Goal: Task Accomplishment & Management: Use online tool/utility

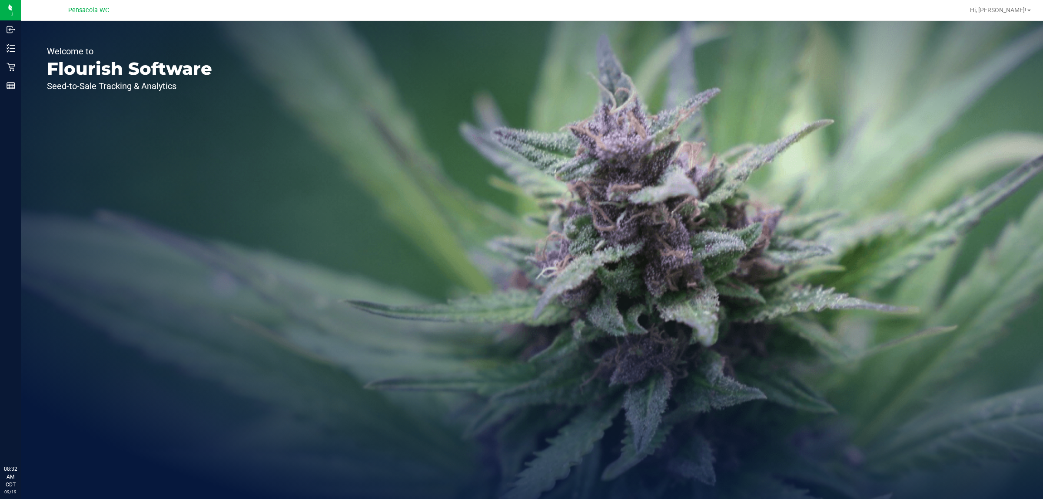
drag, startPoint x: 0, startPoint y: 0, endPoint x: 87, endPoint y: 187, distance: 206.7
click at [94, 199] on div "Welcome to Flourish Software Seed-to-Sale Tracking & Analytics" at bounding box center [129, 260] width 217 height 478
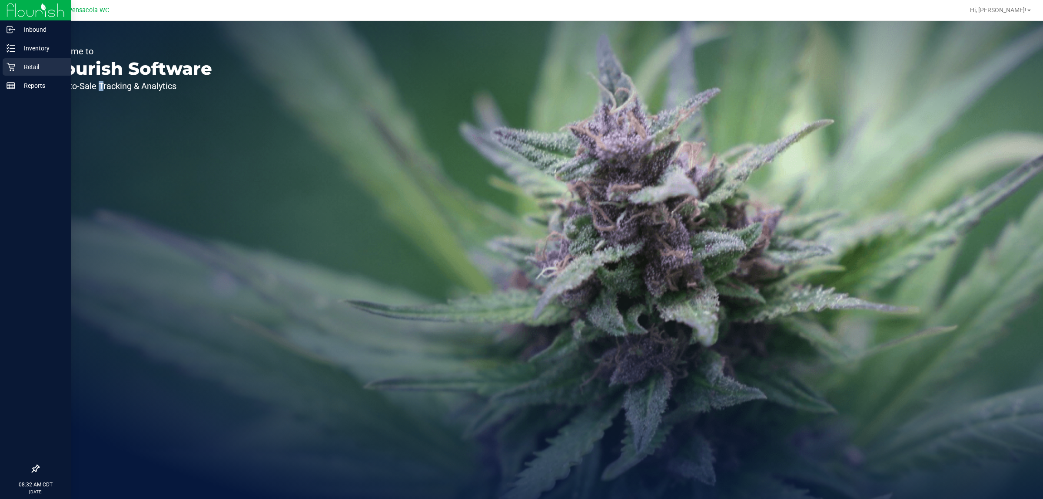
click at [20, 74] on link "Retail" at bounding box center [35, 67] width 71 height 19
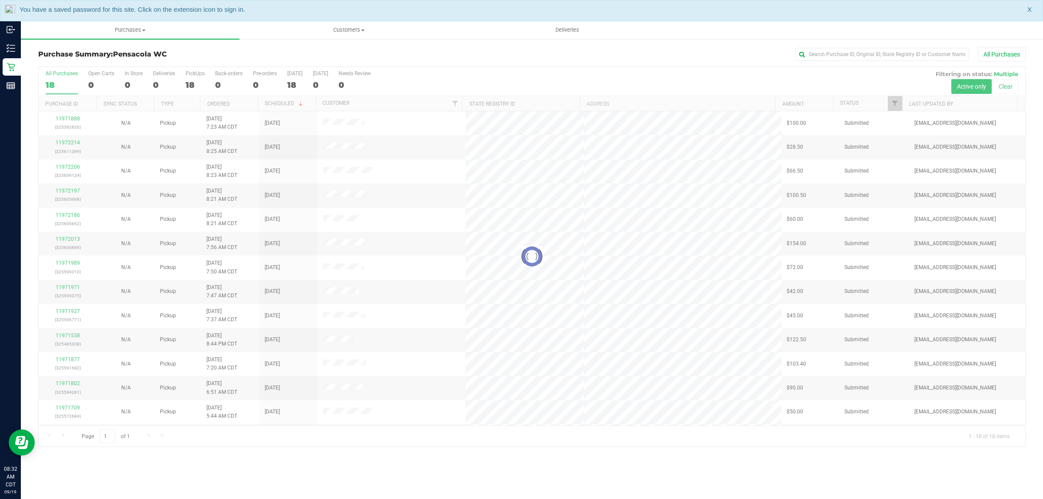
drag, startPoint x: 1030, startPoint y: 10, endPoint x: 1024, endPoint y: 11, distance: 6.2
click at [1030, 10] on span "X" at bounding box center [1030, 10] width 4 height 10
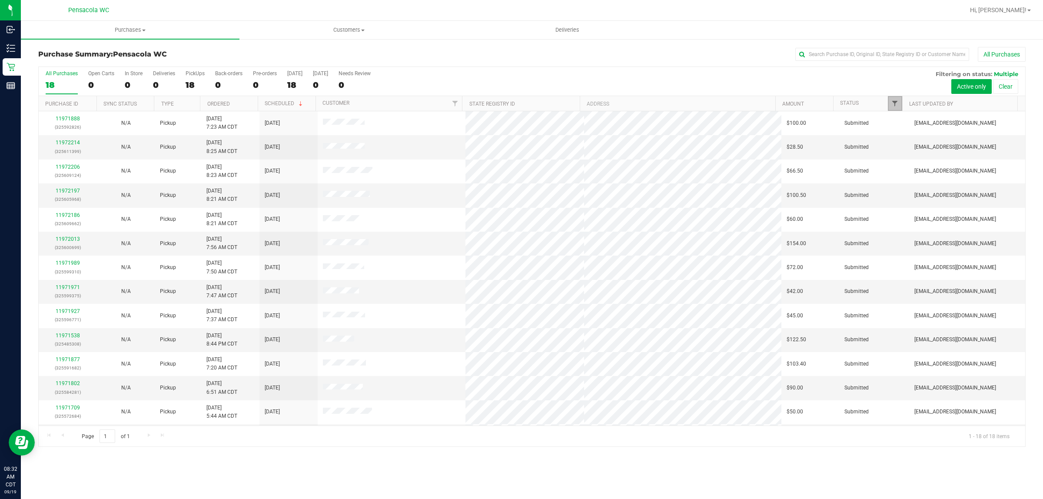
click at [892, 106] on span "Filter" at bounding box center [894, 103] width 7 height 7
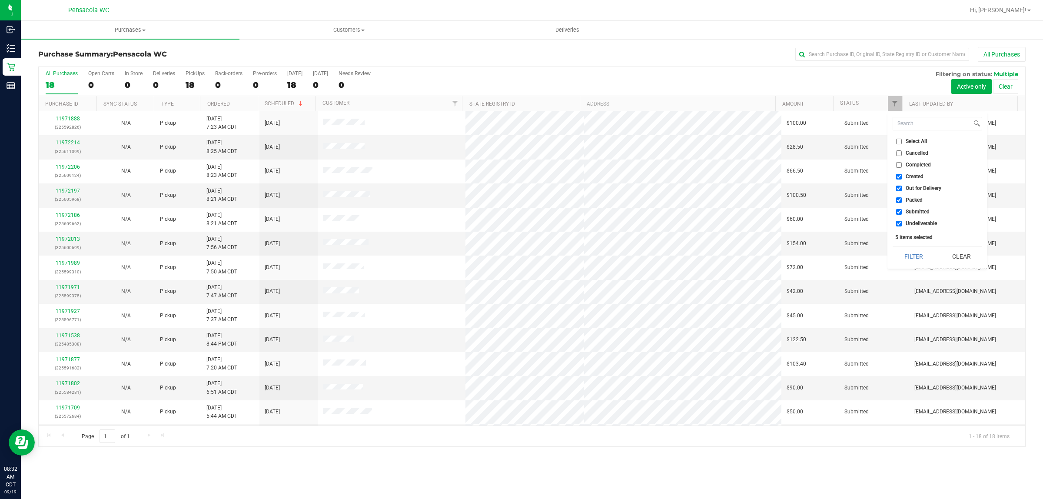
click at [909, 140] on span "Select All" at bounding box center [916, 141] width 21 height 5
click at [902, 140] on input "Select All" at bounding box center [899, 142] width 6 height 6
checkbox input "true"
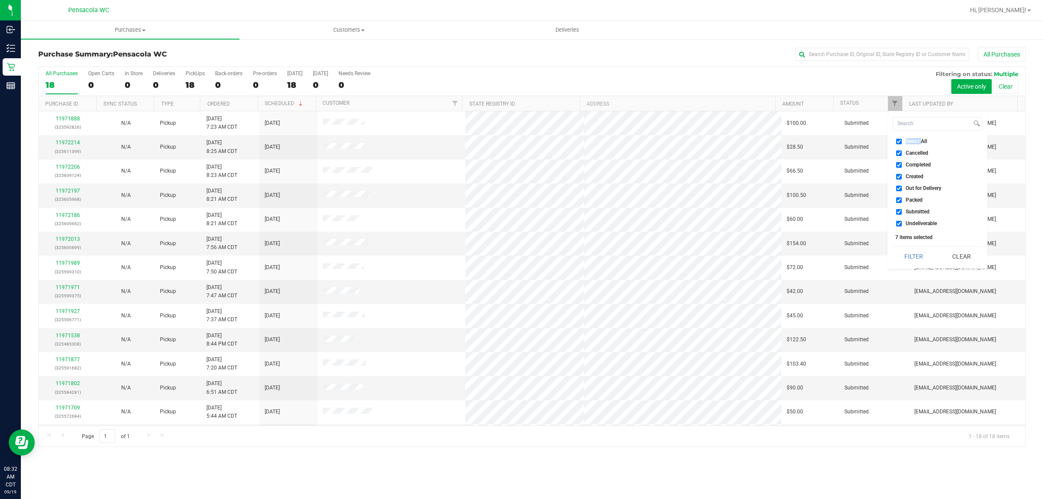
click at [909, 140] on span "Select All" at bounding box center [916, 141] width 21 height 5
click at [902, 140] on input "Select All" at bounding box center [899, 142] width 6 height 6
checkbox input "false"
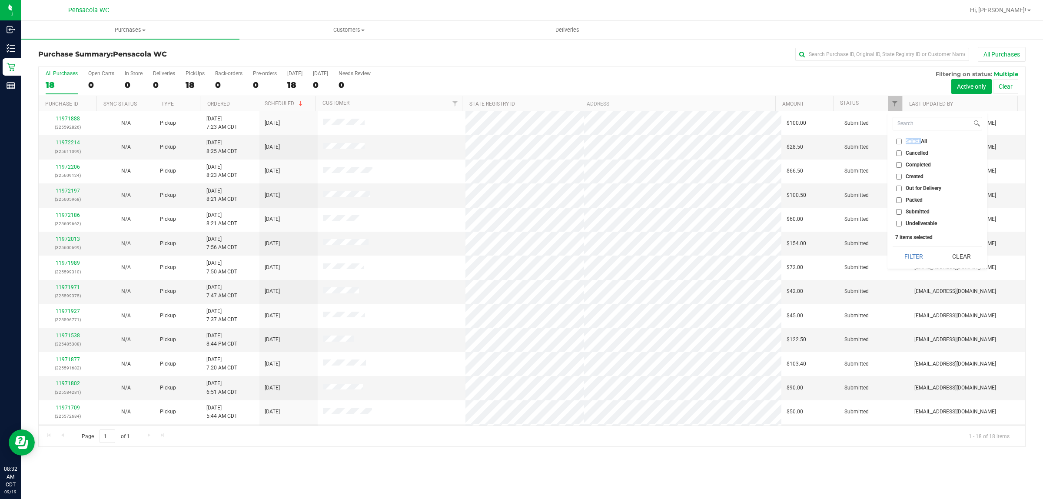
checkbox input "false"
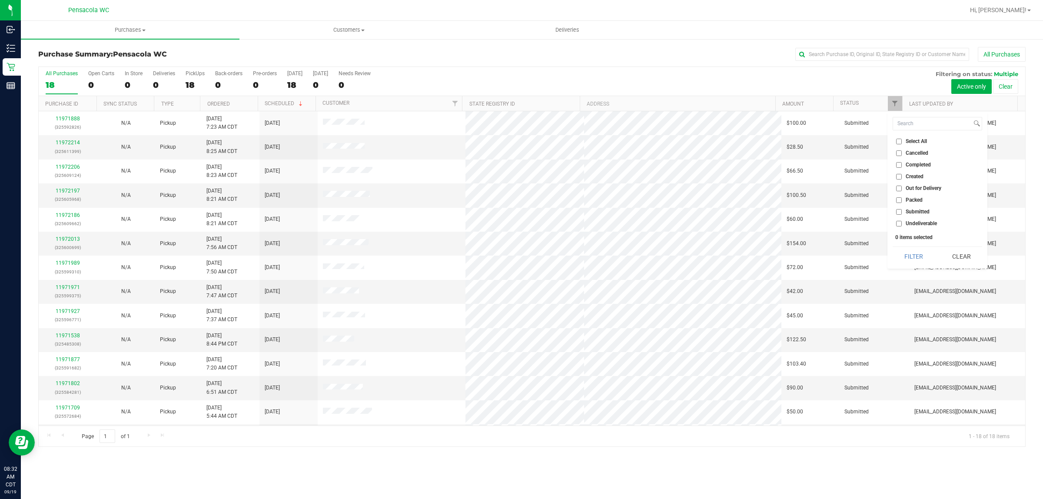
click at [925, 215] on li "Submitted" at bounding box center [938, 211] width 90 height 9
click at [925, 211] on span "Submitted" at bounding box center [918, 211] width 24 height 5
click at [902, 211] on input "Submitted" at bounding box center [899, 212] width 6 height 6
checkbox input "true"
click at [911, 253] on button "Filter" at bounding box center [914, 256] width 42 height 19
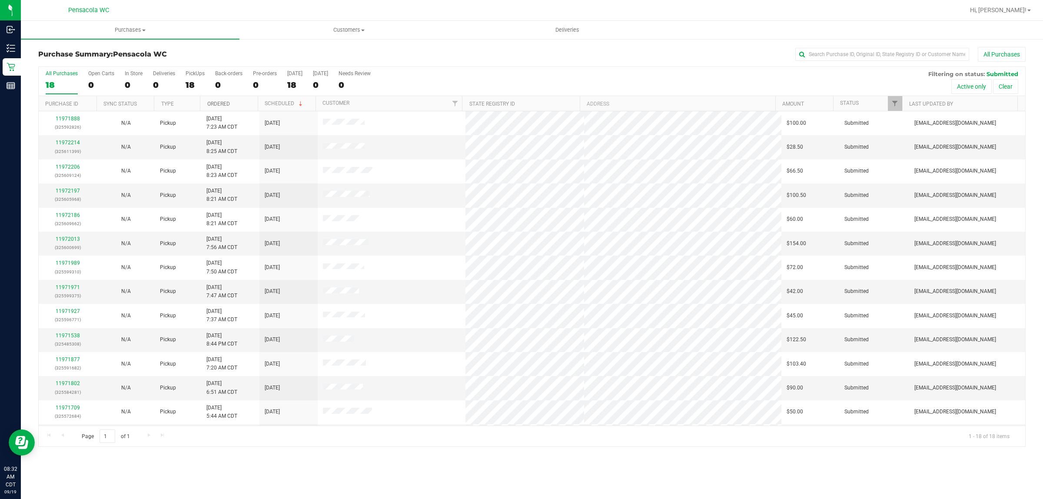
click at [227, 102] on link "Ordered" at bounding box center [218, 104] width 23 height 6
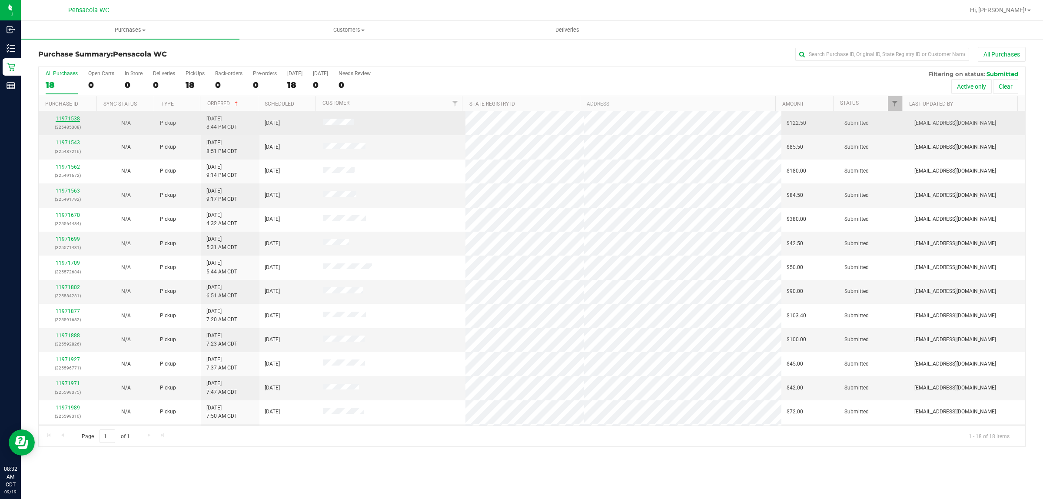
click at [67, 119] on link "11971538" at bounding box center [68, 119] width 24 height 6
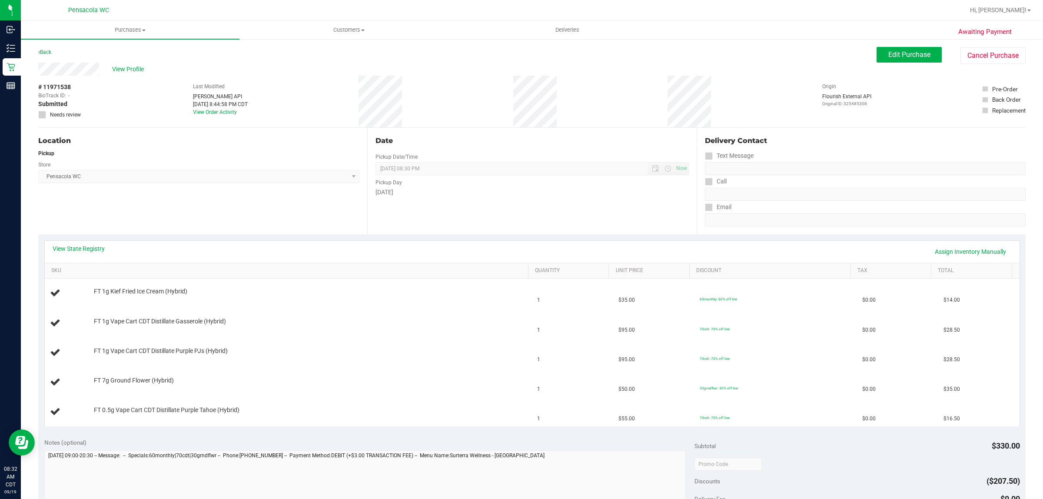
click at [142, 217] on div "Location Pickup Store Pensacola WC Select Store [PERSON_NAME][GEOGRAPHIC_DATA] …" at bounding box center [202, 181] width 329 height 106
click at [89, 250] on link "View State Registry" at bounding box center [79, 248] width 52 height 9
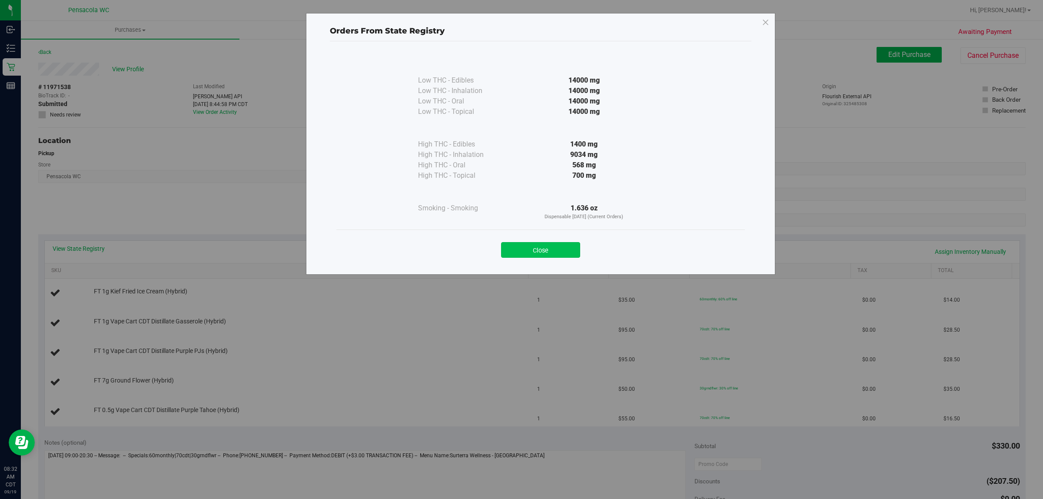
click at [562, 251] on button "Close" at bounding box center [540, 250] width 79 height 16
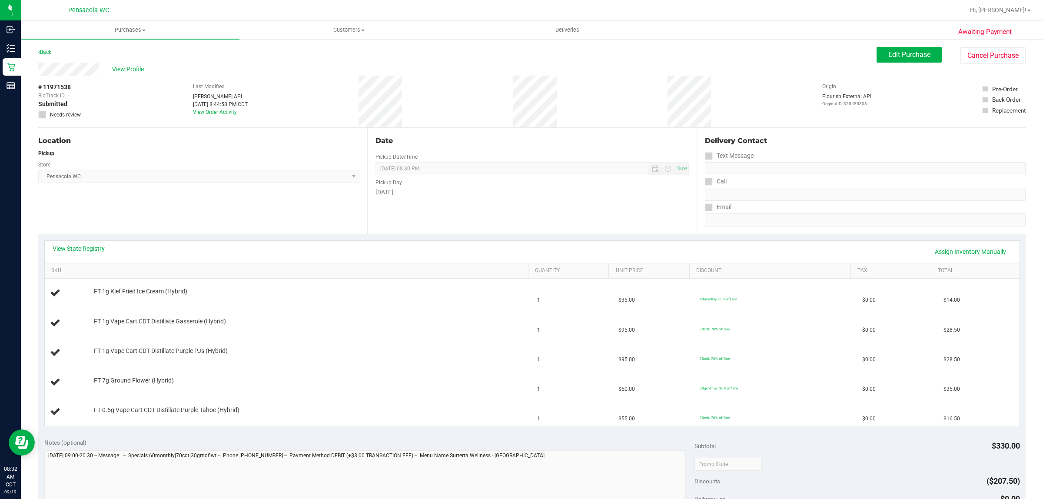
click at [227, 227] on div "Location Pickup Store Pensacola WC Select Store [PERSON_NAME][GEOGRAPHIC_DATA] …" at bounding box center [202, 181] width 329 height 106
click at [323, 202] on div "Location Pickup Store Pensacola WC Select Store [PERSON_NAME][GEOGRAPHIC_DATA] …" at bounding box center [202, 181] width 329 height 106
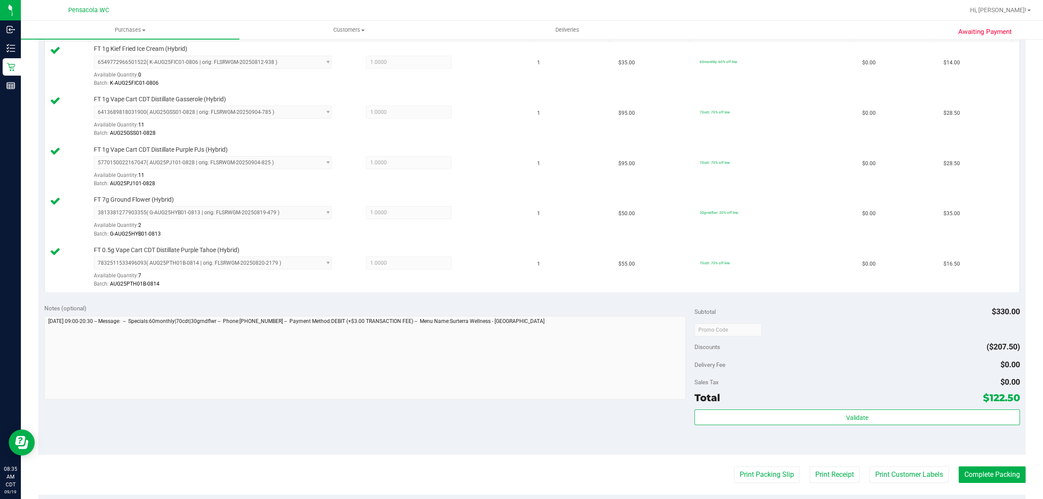
scroll to position [236, 0]
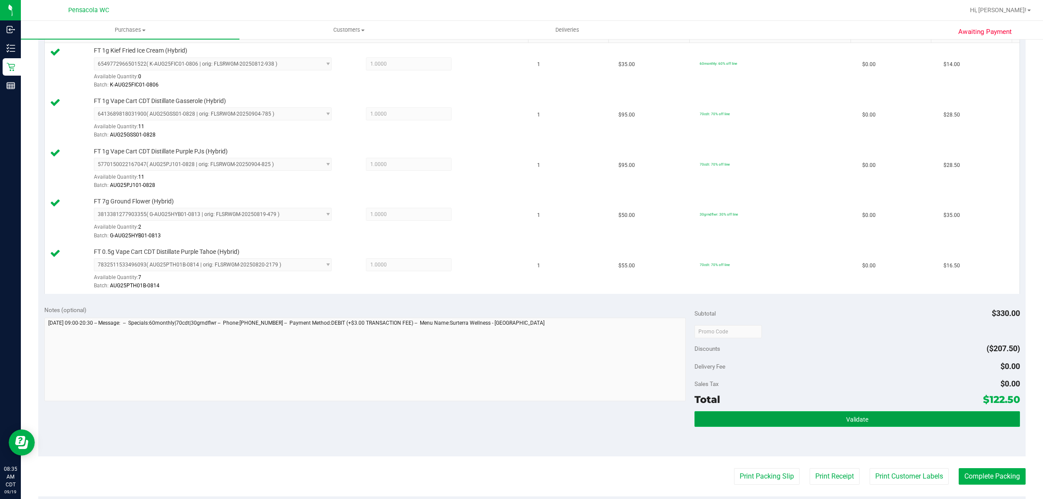
click at [809, 420] on button "Validate" at bounding box center [857, 419] width 325 height 16
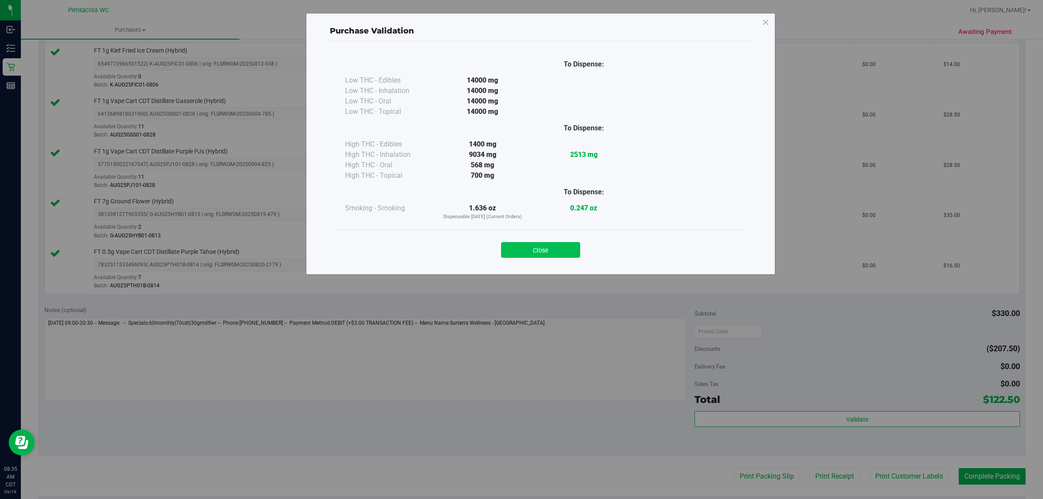
click at [553, 253] on button "Close" at bounding box center [540, 250] width 79 height 16
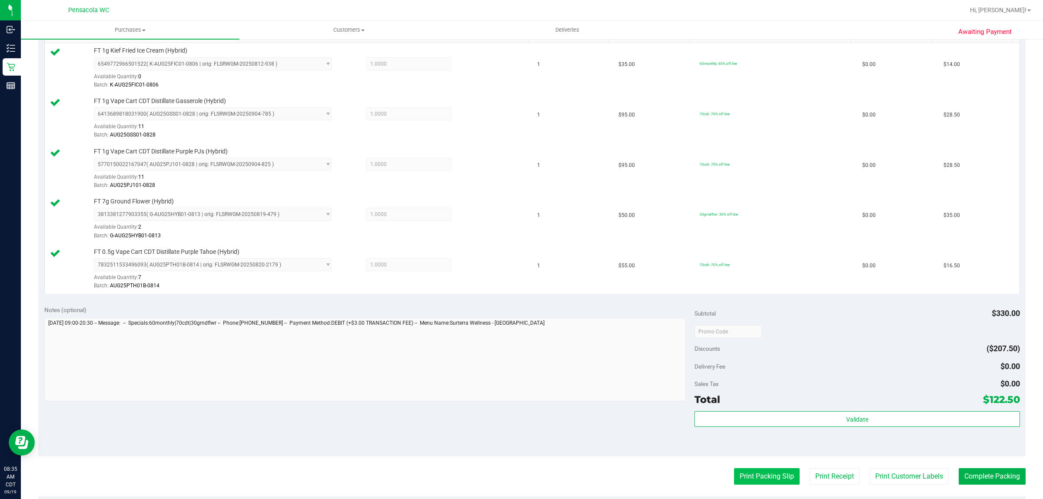
click at [748, 481] on button "Print Packing Slip" at bounding box center [767, 476] width 66 height 17
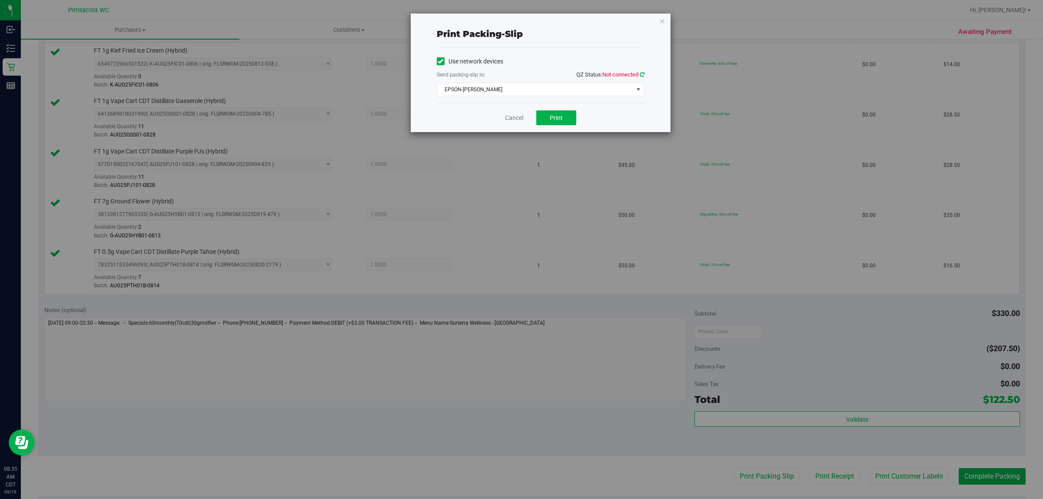
click at [642, 74] on icon at bounding box center [642, 75] width 5 height 6
click at [549, 90] on span "EPSON-[PERSON_NAME]" at bounding box center [535, 89] width 196 height 12
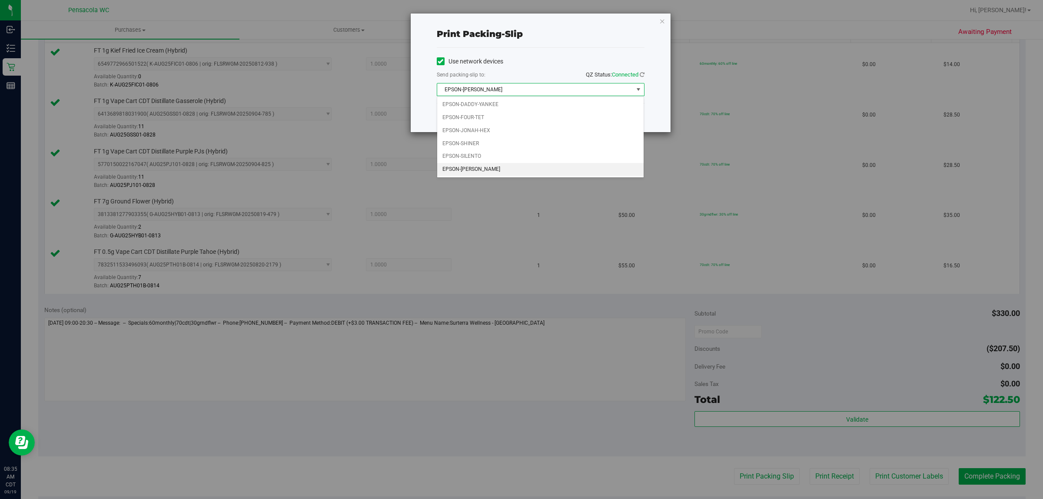
click at [494, 172] on li "EPSON-[PERSON_NAME]" at bounding box center [540, 169] width 207 height 13
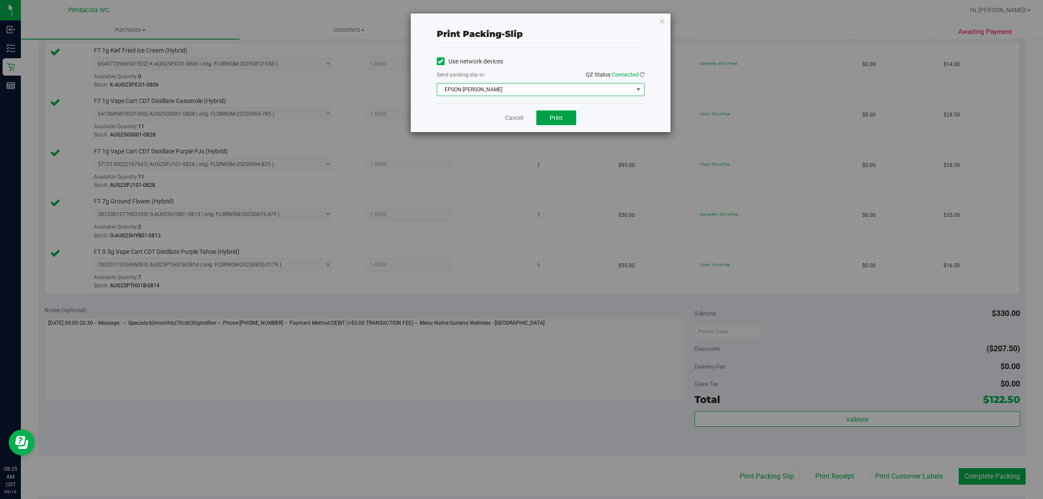
click at [565, 122] on button "Print" at bounding box center [556, 117] width 40 height 15
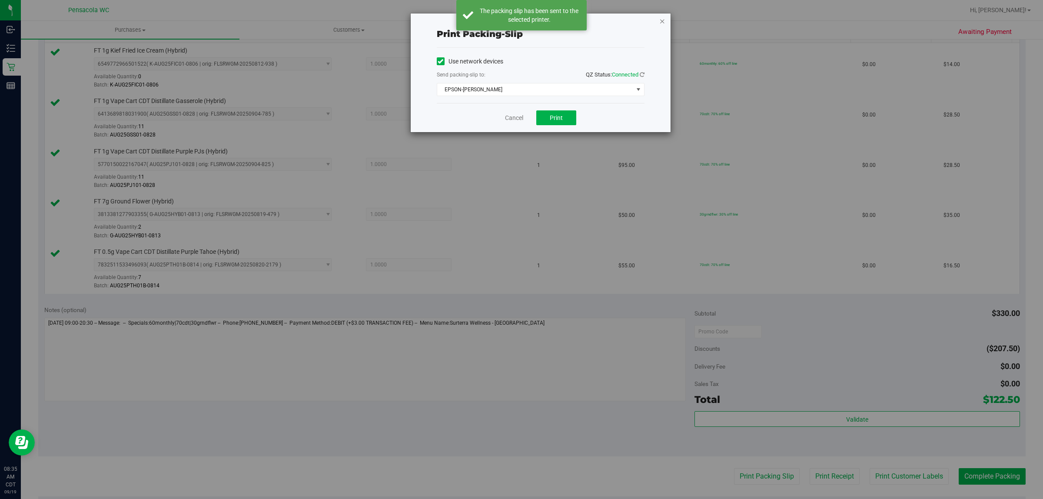
click at [662, 20] on icon "button" at bounding box center [662, 21] width 6 height 10
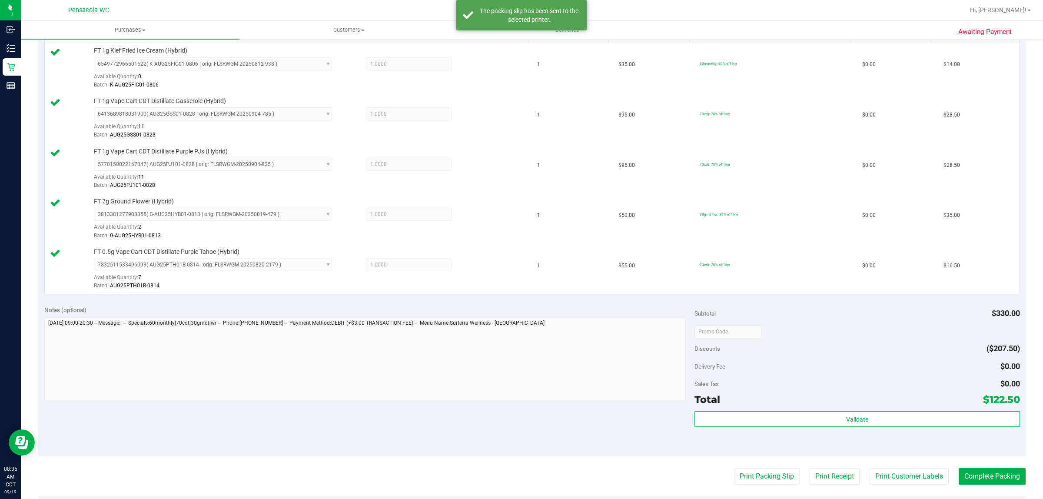
click at [858, 385] on div "Sales Tax $0.00" at bounding box center [857, 384] width 325 height 16
click at [987, 478] on button "Complete Packing" at bounding box center [992, 476] width 67 height 17
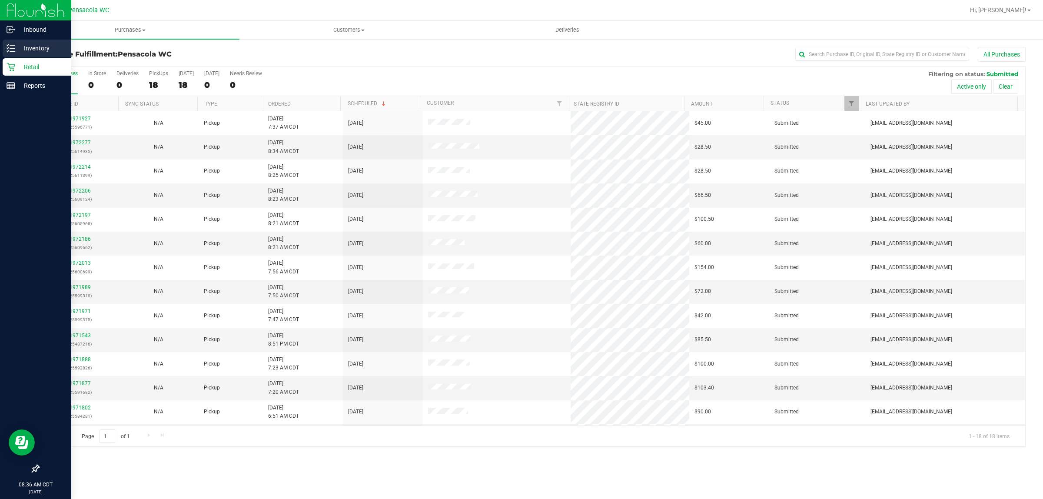
click at [24, 48] on p "Inventory" at bounding box center [41, 48] width 52 height 10
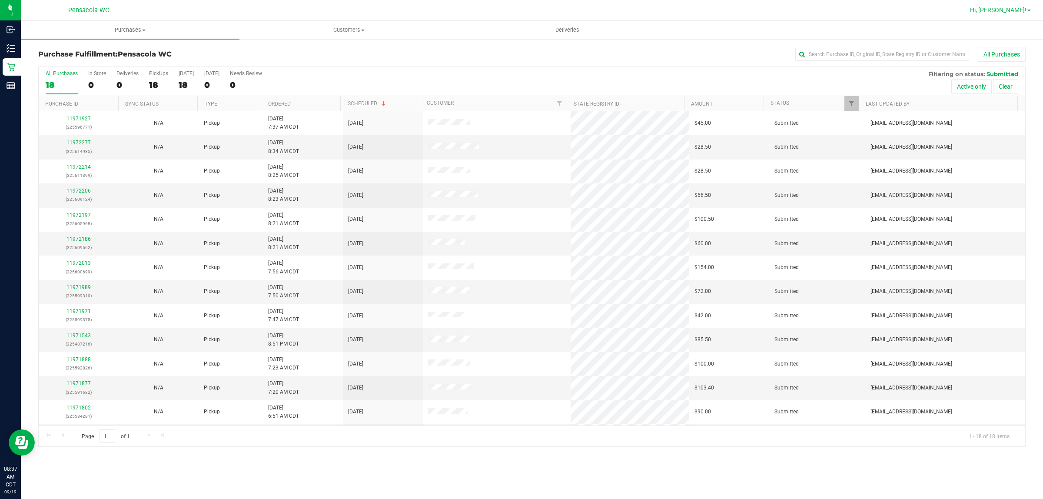
click at [1017, 12] on span "Hi, [PERSON_NAME]!" at bounding box center [998, 10] width 57 height 7
click at [998, 77] on span "Sign Out" at bounding box center [997, 77] width 25 height 9
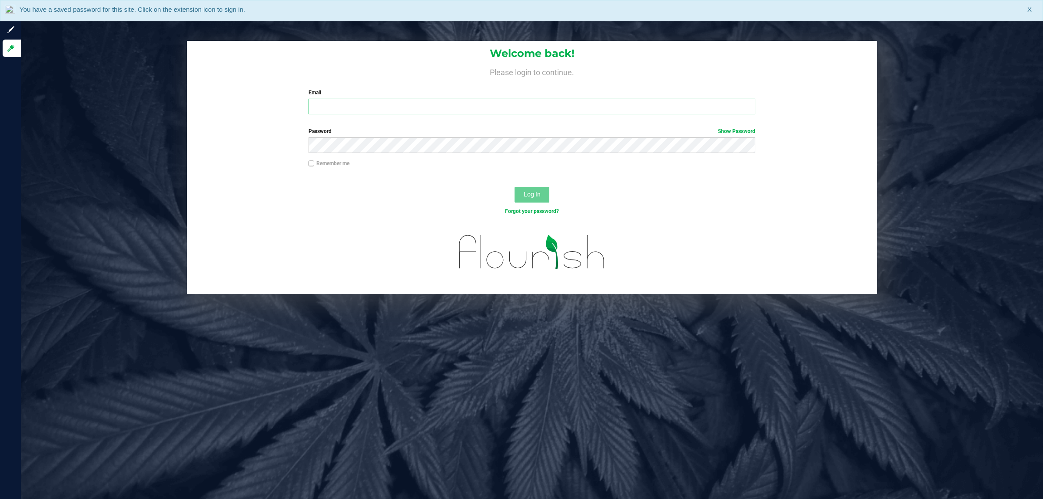
click at [339, 104] on input "Email" at bounding box center [532, 107] width 447 height 16
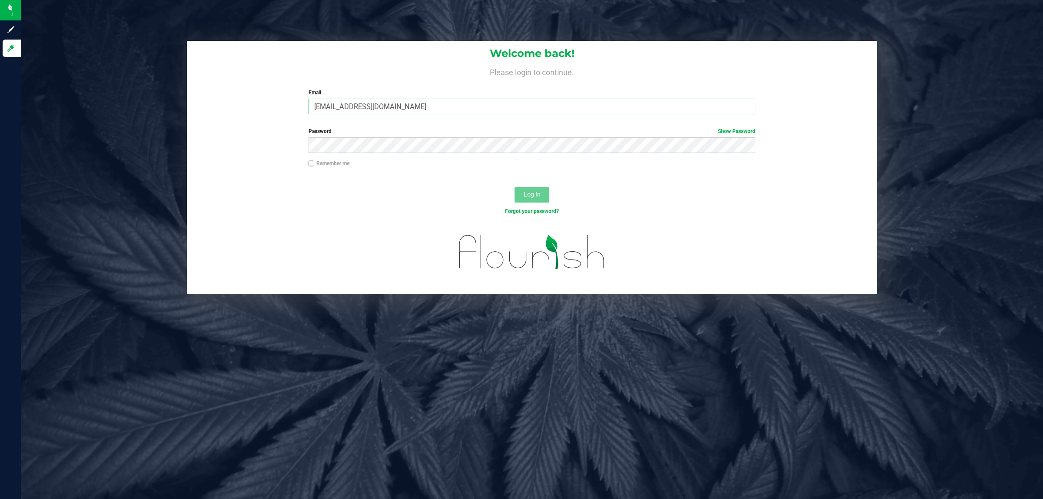
type input "[EMAIL_ADDRESS][DOMAIN_NAME]"
click at [515, 187] on button "Log In" at bounding box center [532, 195] width 35 height 16
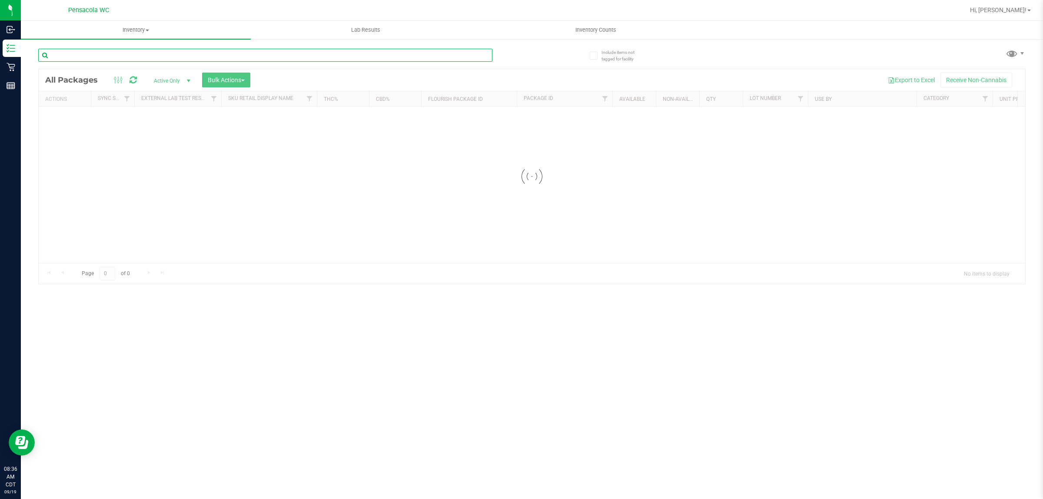
click at [123, 52] on input "text" at bounding box center [265, 55] width 454 height 13
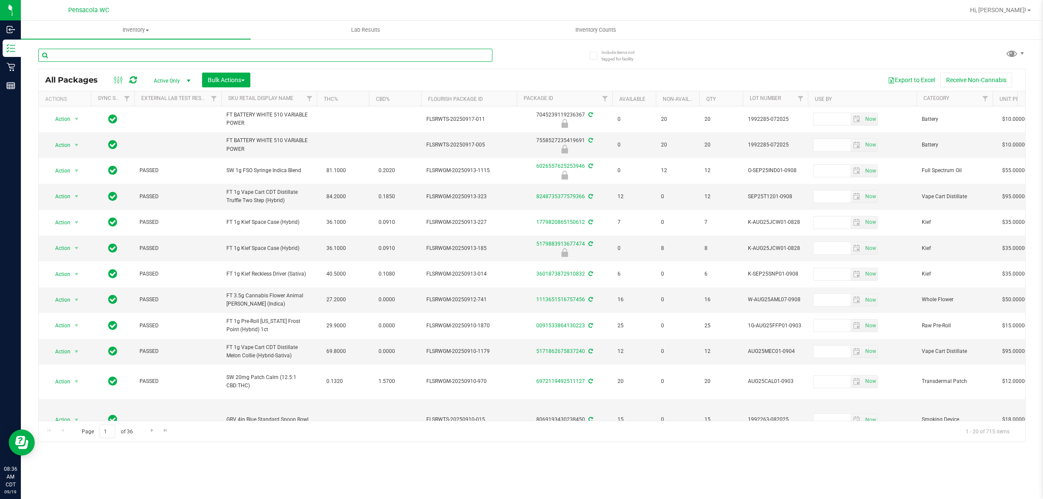
click at [124, 52] on input "text" at bounding box center [265, 55] width 454 height 13
type input "2898843166954755"
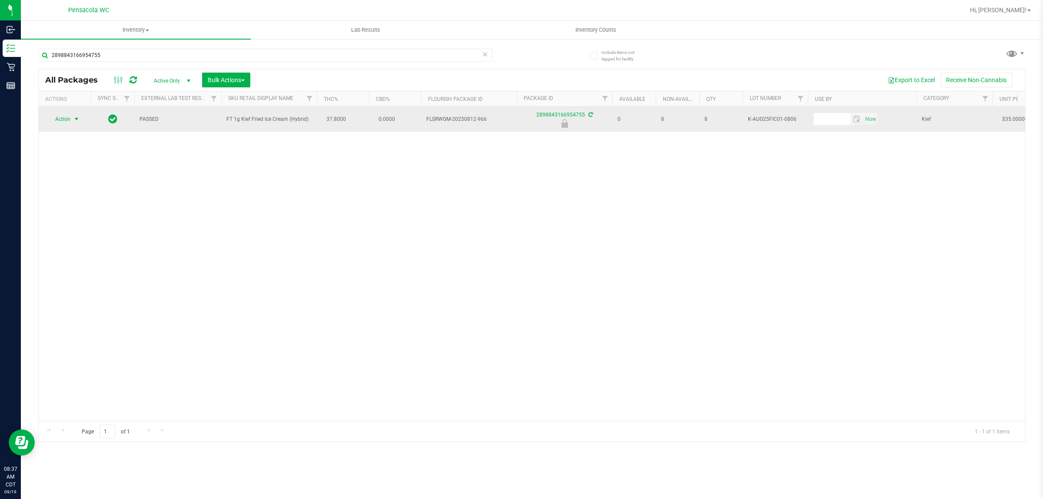
click at [73, 122] on span "select" at bounding box center [76, 119] width 7 height 7
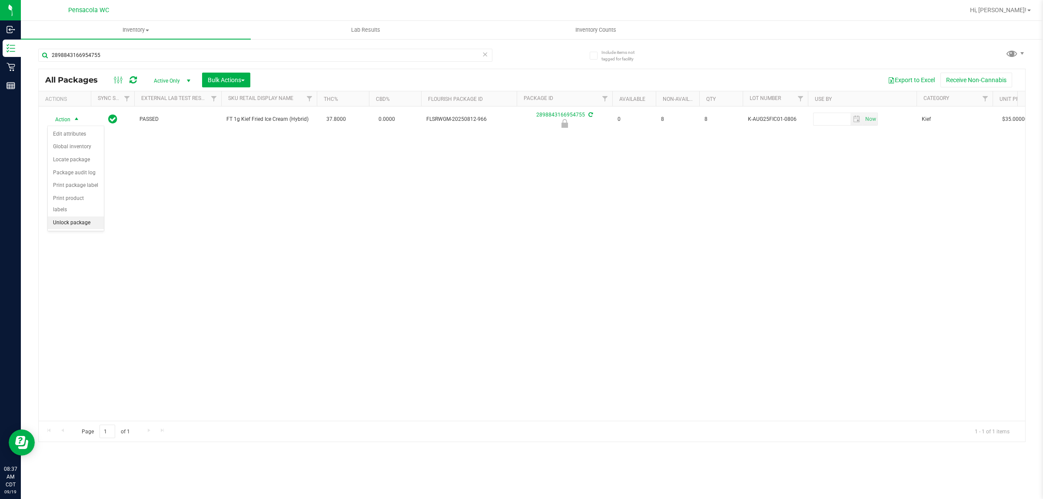
click at [80, 218] on li "Unlock package" at bounding box center [76, 222] width 56 height 13
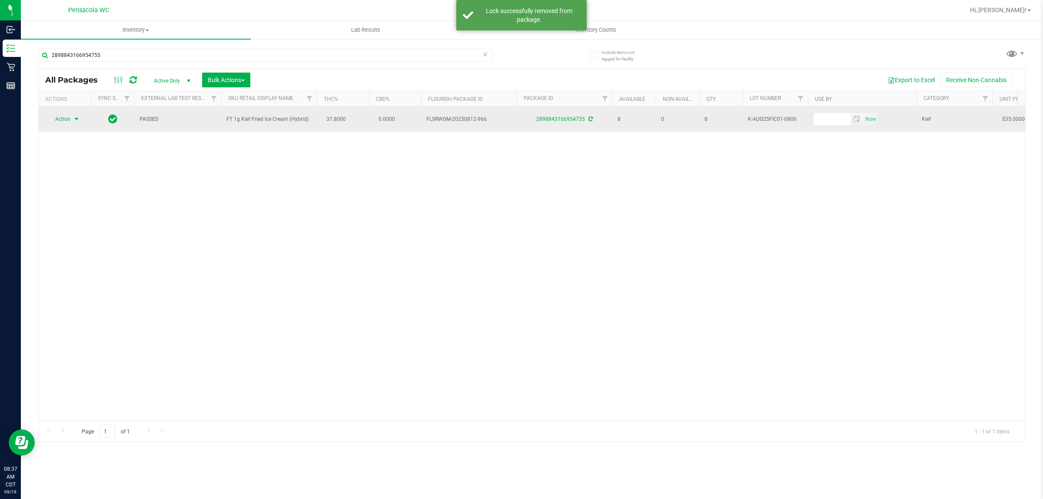
click at [73, 120] on span "select" at bounding box center [76, 119] width 7 height 7
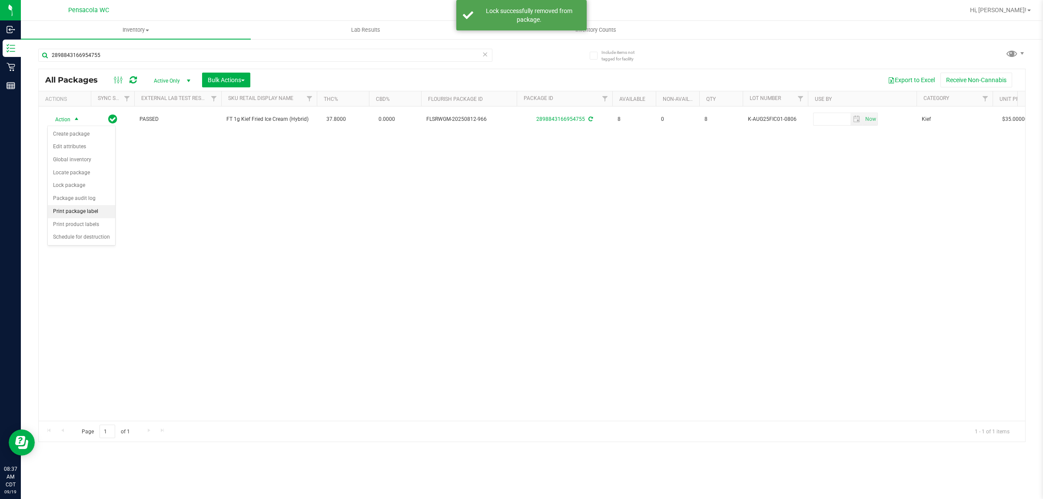
click at [83, 212] on li "Print package label" at bounding box center [81, 211] width 67 height 13
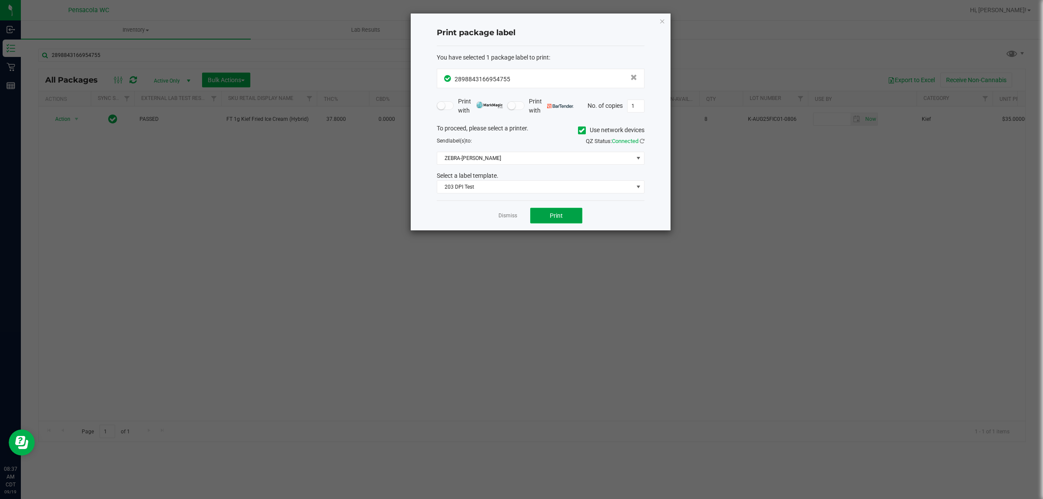
click at [559, 219] on span "Print" at bounding box center [556, 215] width 13 height 7
click at [661, 19] on icon "button" at bounding box center [662, 21] width 6 height 10
